Goal: Information Seeking & Learning: Get advice/opinions

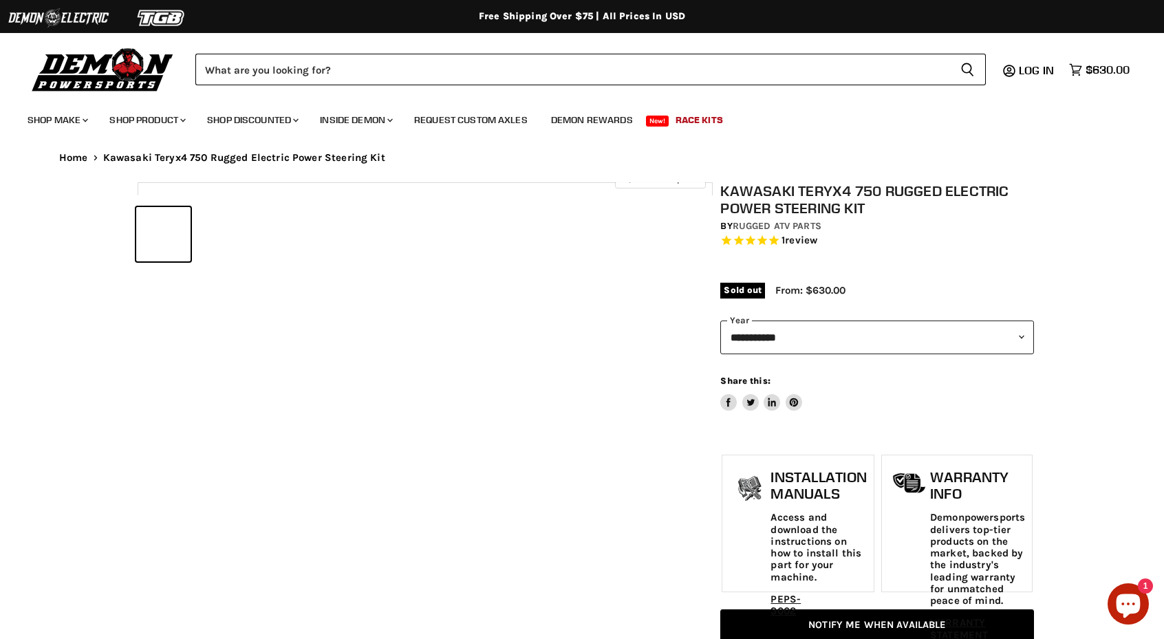
select select "******"
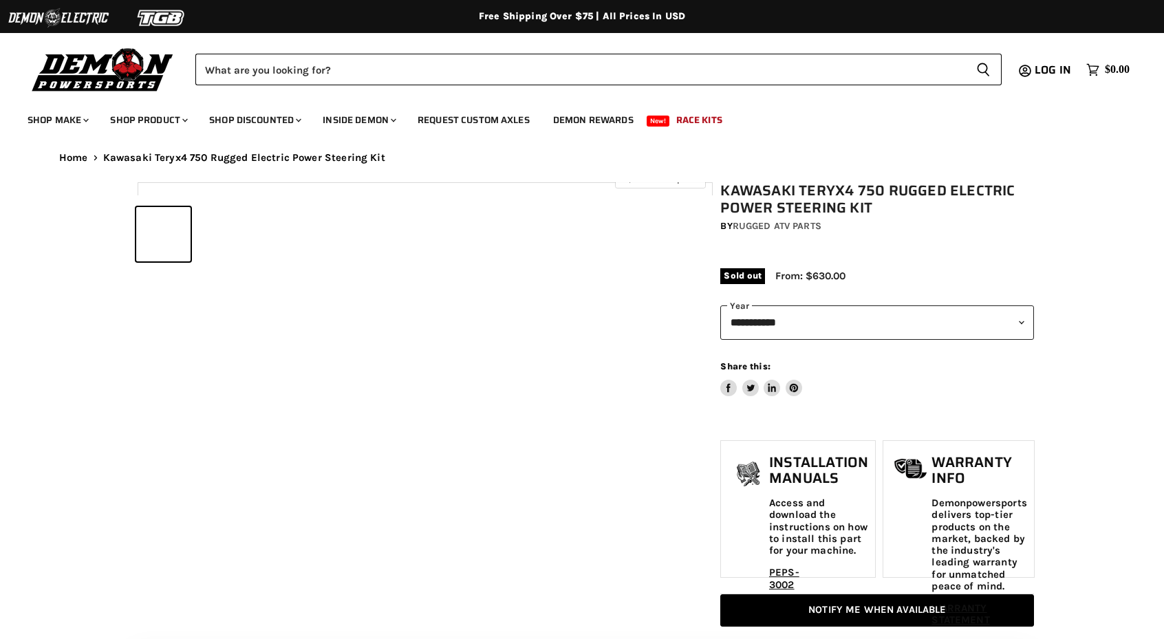
select select "******"
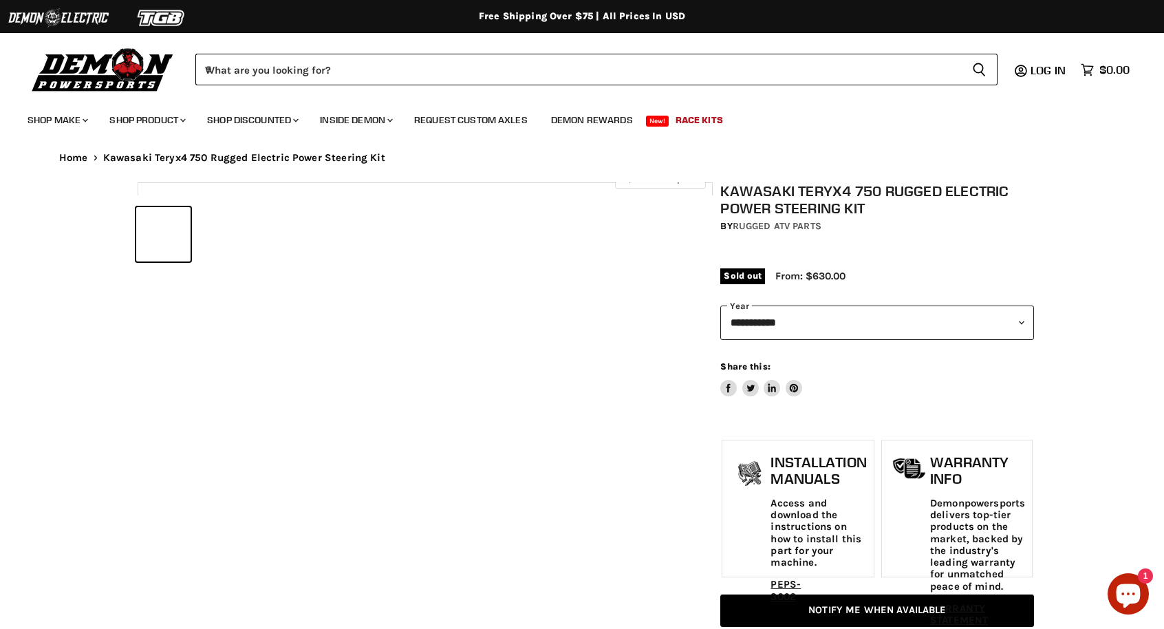
scroll to position [639, 0]
